Goal: Check status: Check status

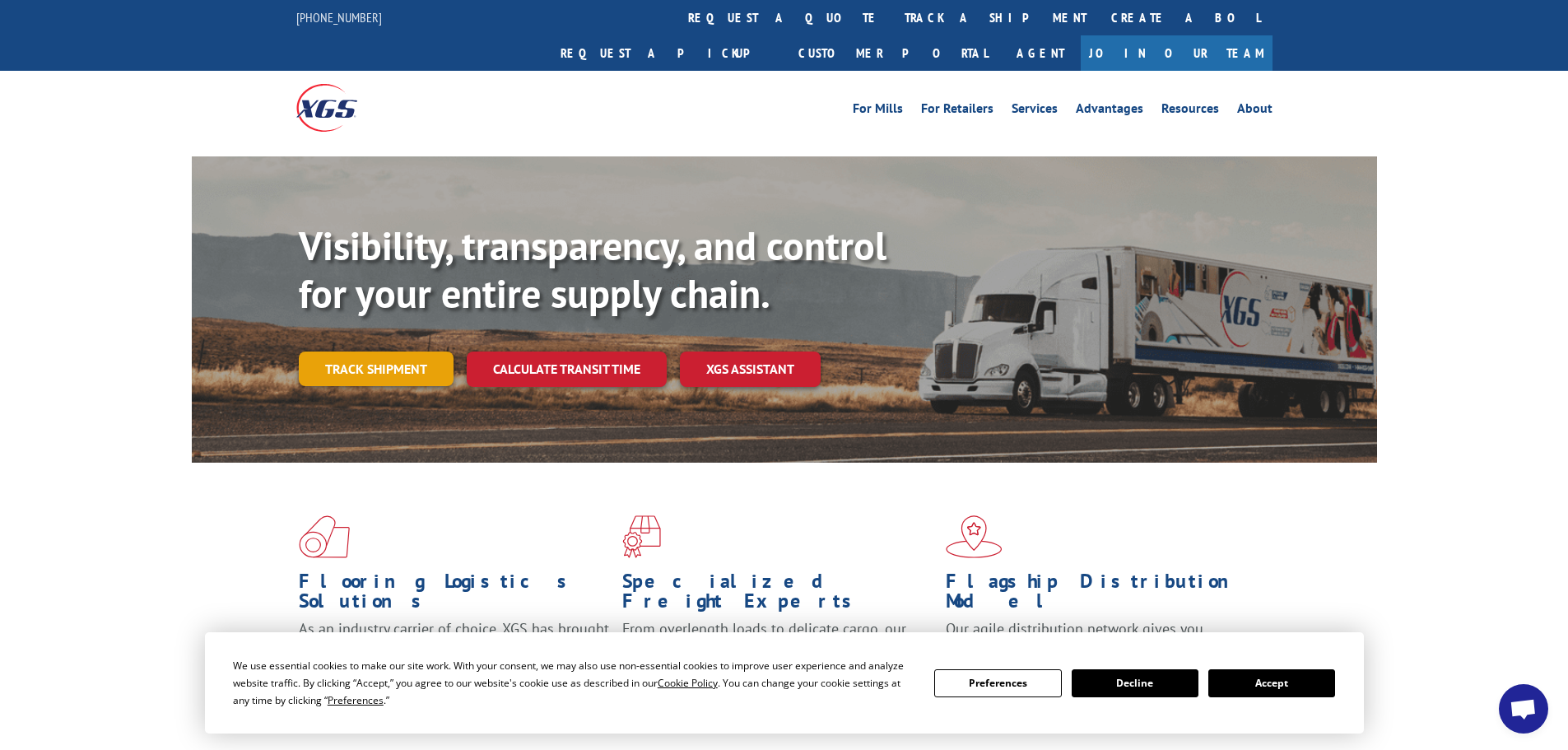
click at [354, 351] on link "Track shipment" at bounding box center [376, 368] width 155 height 35
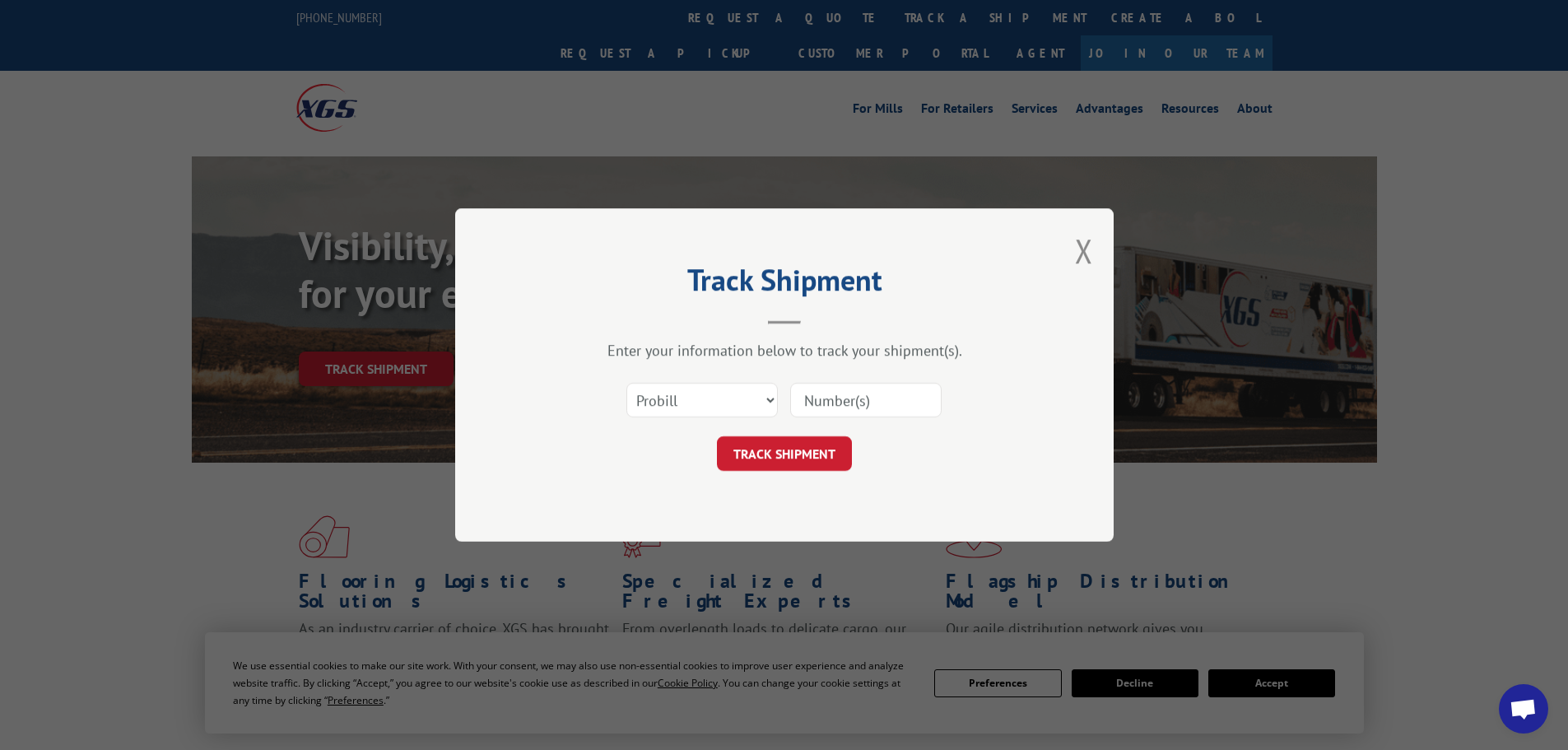
click at [811, 394] on input at bounding box center [865, 399] width 151 height 35
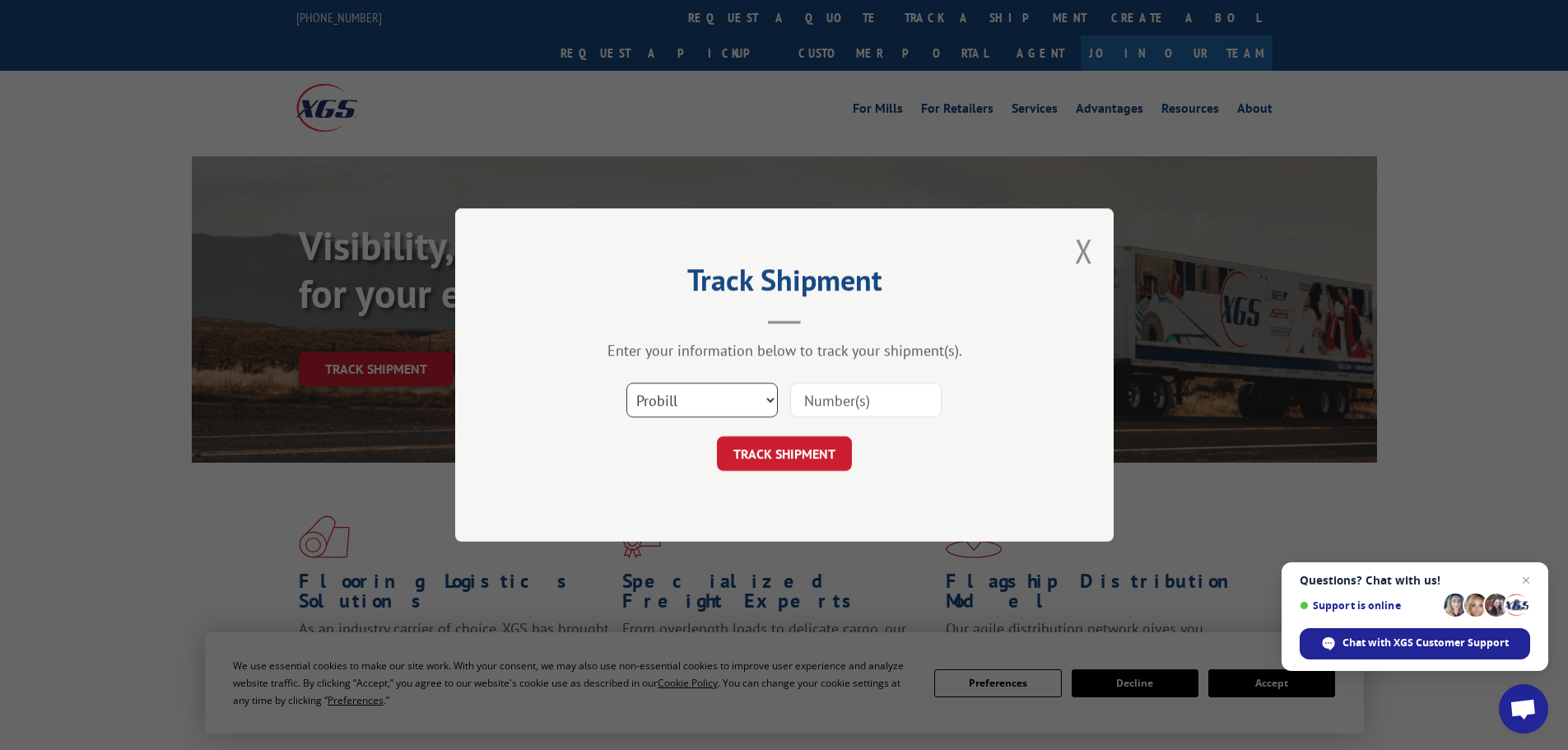
click at [759, 405] on select "Select category... Probill BOL PO" at bounding box center [702, 399] width 151 height 35
click at [815, 402] on input at bounding box center [865, 399] width 151 height 35
type input "17638867"
click at [797, 459] on button "TRACK SHIPMENT" at bounding box center [784, 454] width 135 height 35
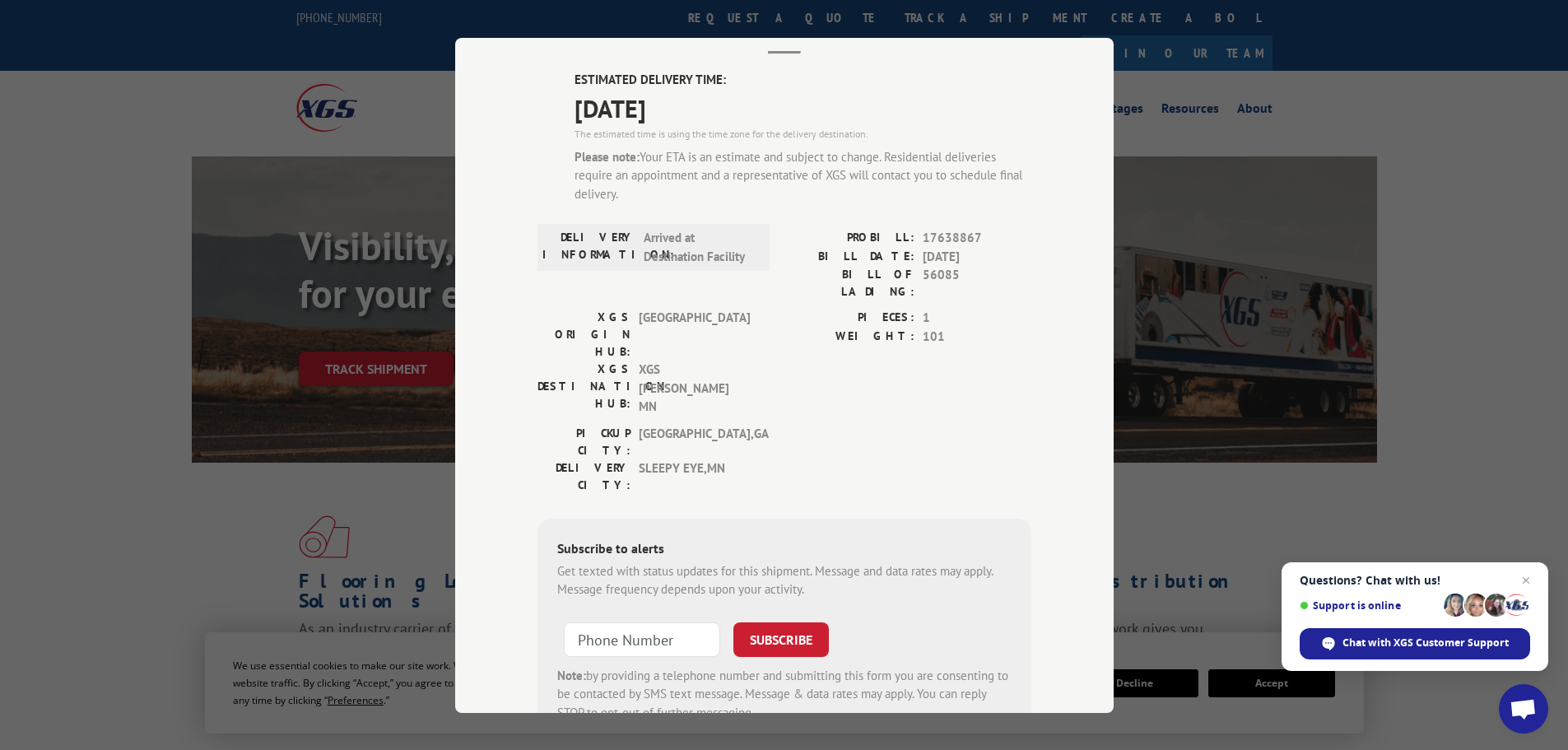
scroll to position [59, 0]
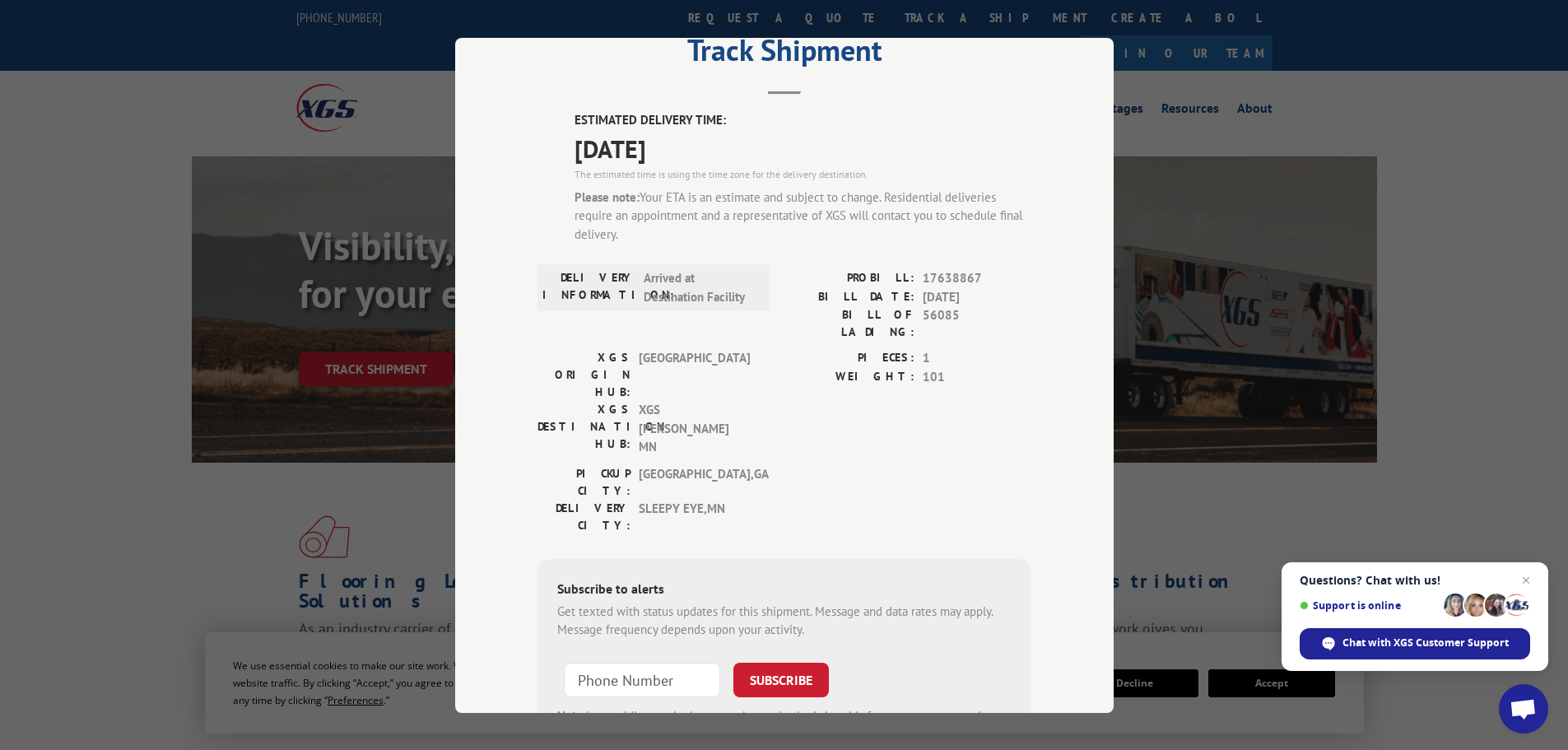
click at [1359, 95] on div "Track Shipment ESTIMATED DELIVERY TIME: [DATE] The estimated time is using the …" at bounding box center [784, 375] width 1568 height 750
